Goal: Task Accomplishment & Management: Manage account settings

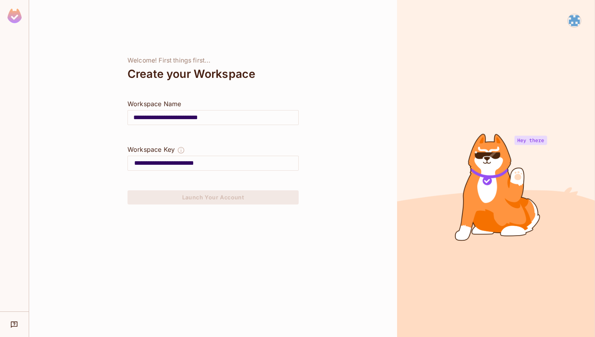
click at [580, 24] on div at bounding box center [575, 21] width 14 height 14
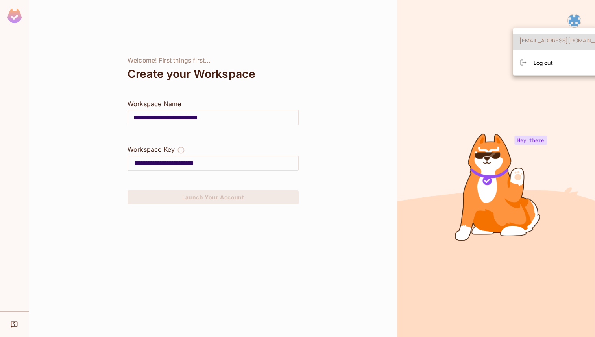
click at [556, 63] on li "Log out" at bounding box center [566, 62] width 106 height 13
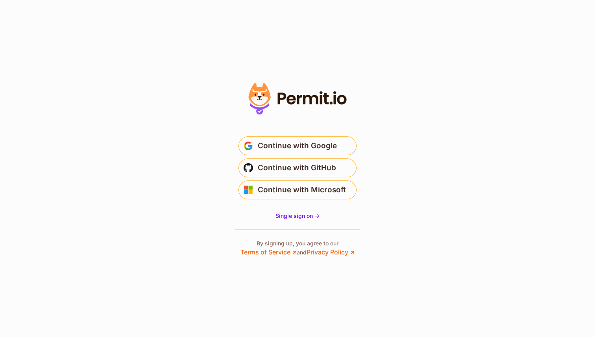
click at [318, 165] on span "Continue with GitHub" at bounding box center [297, 168] width 78 height 13
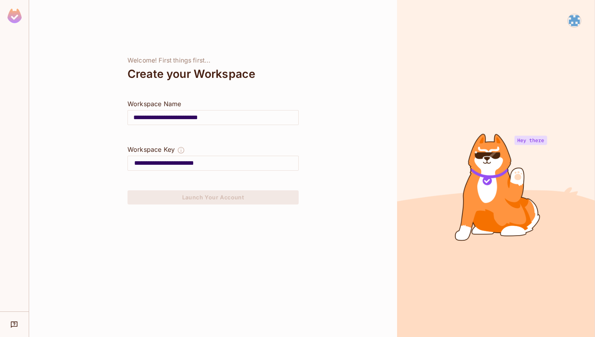
click at [574, 23] on img at bounding box center [574, 20] width 13 height 13
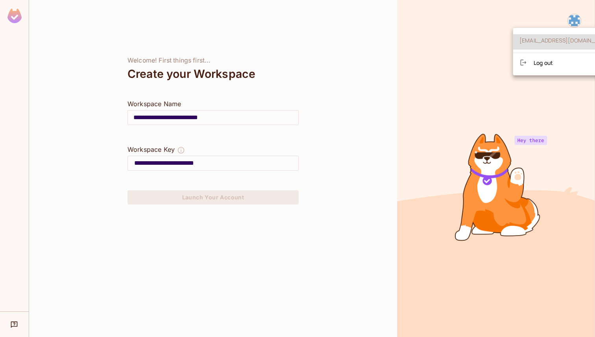
click at [556, 68] on li "Log out" at bounding box center [566, 62] width 106 height 13
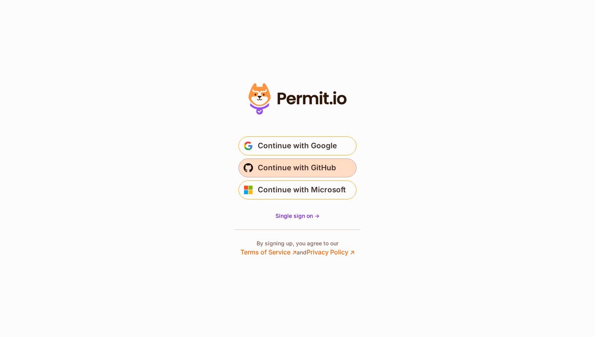
click at [327, 166] on span "Continue with GitHub" at bounding box center [297, 168] width 78 height 13
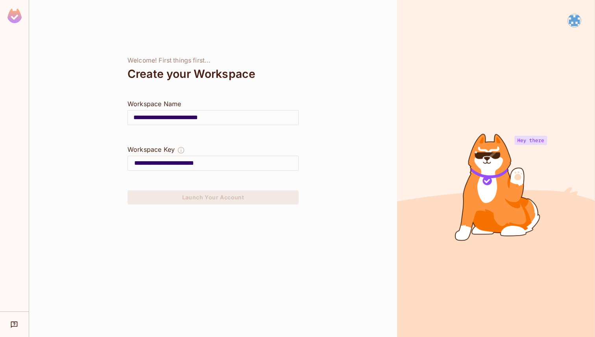
click at [577, 17] on img at bounding box center [574, 20] width 13 height 13
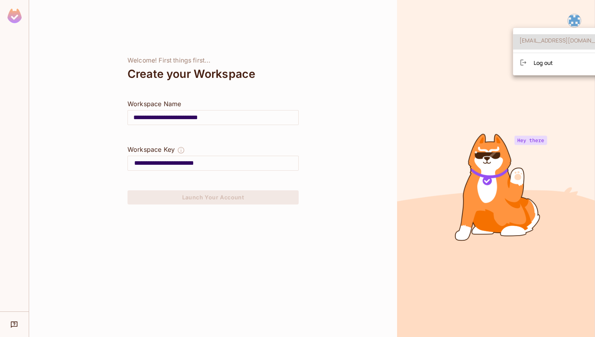
click at [576, 64] on li "Log out" at bounding box center [566, 62] width 106 height 13
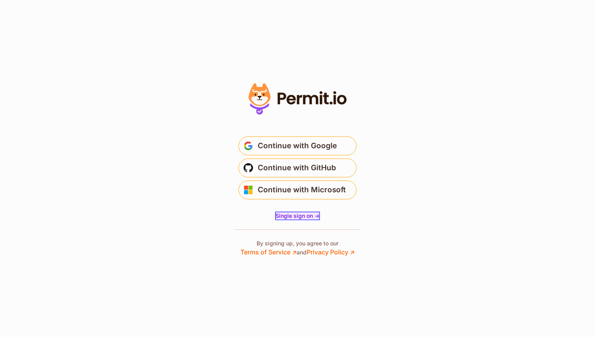
click at [314, 213] on span "Single sign on ->" at bounding box center [298, 216] width 44 height 7
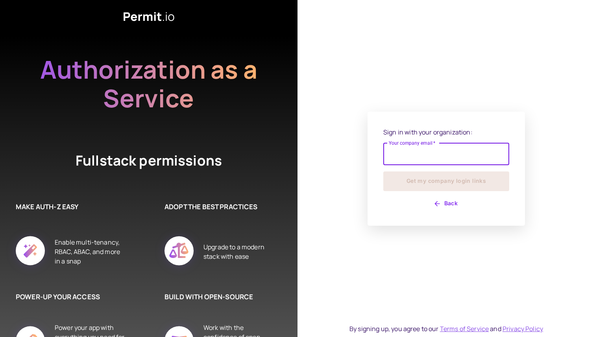
click at [416, 161] on input "Your company email   *" at bounding box center [446, 154] width 126 height 22
